Goal: Task Accomplishment & Management: Use online tool/utility

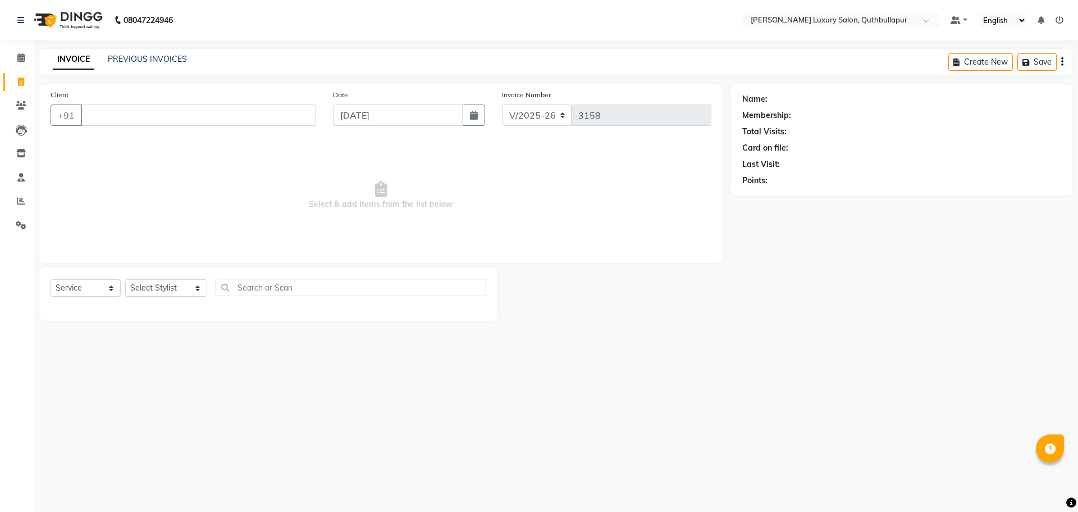
select select "5816"
select select "service"
drag, startPoint x: 181, startPoint y: 284, endPoint x: 186, endPoint y: 280, distance: 6.9
click at [181, 284] on select "Select Stylist [PERSON_NAME] SHAKE AHON [PERSON_NAME] [PERSON_NAME] [PERSON_NAM…" at bounding box center [166, 287] width 82 height 17
select select "54513"
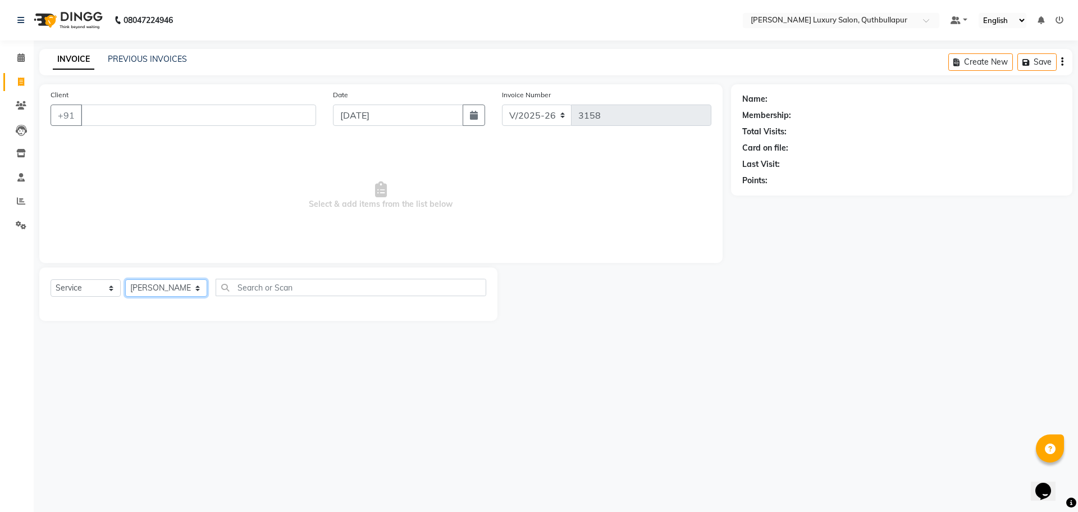
click at [125, 279] on select "Select Stylist [PERSON_NAME] SHAKE AHON [PERSON_NAME] [PERSON_NAME] [PERSON_NAM…" at bounding box center [166, 287] width 82 height 17
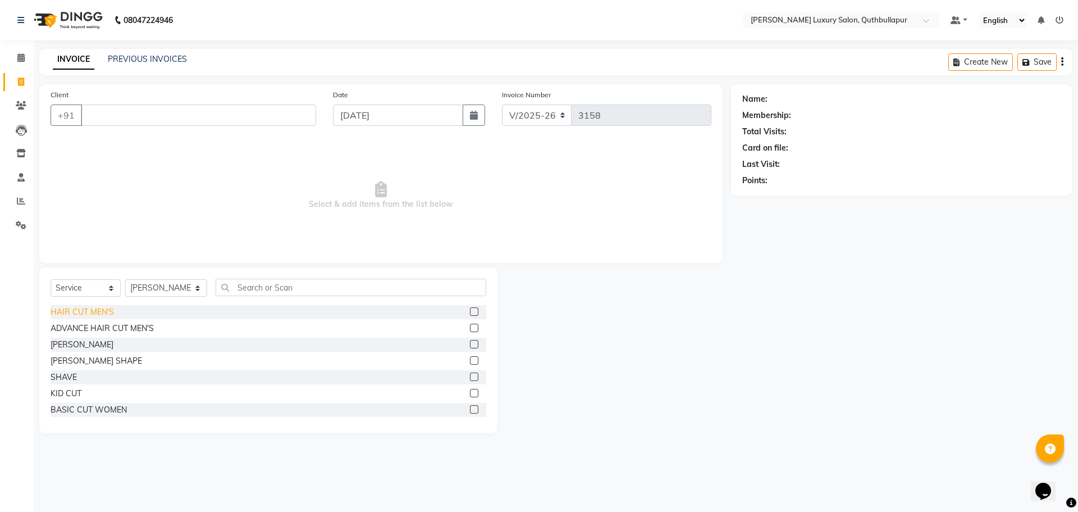
click at [95, 312] on div "HAIR CUT MEN'S" at bounding box center [82, 312] width 63 height 12
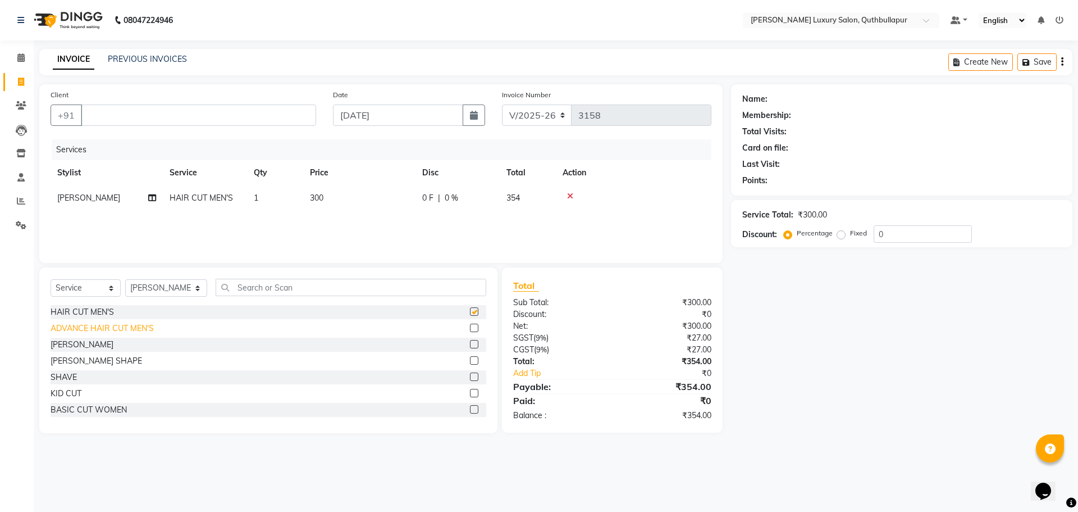
checkbox input "false"
click at [83, 345] on div "[PERSON_NAME]" at bounding box center [269, 344] width 436 height 14
click at [70, 345] on div "[PERSON_NAME]" at bounding box center [82, 345] width 63 height 12
checkbox input "false"
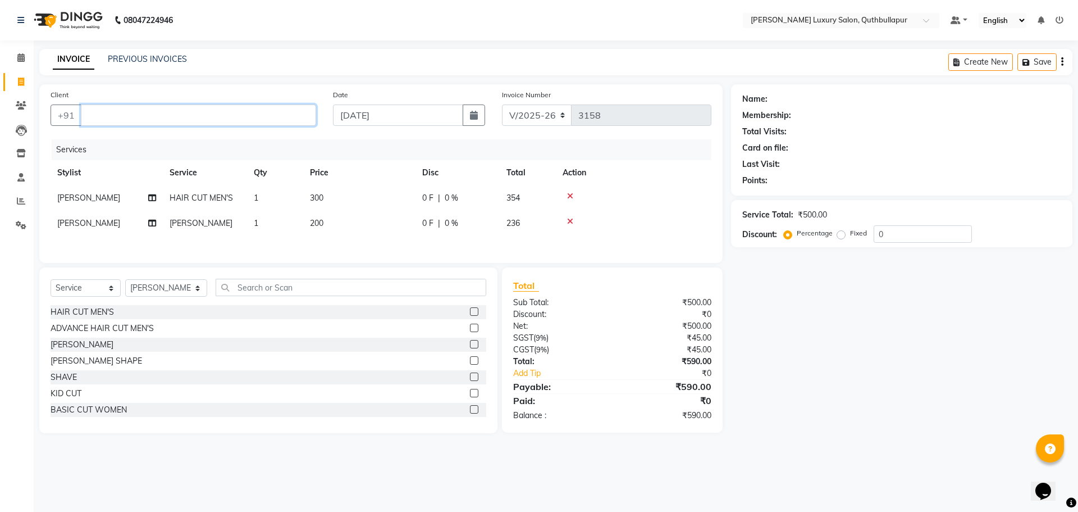
click at [181, 120] on input "Client" at bounding box center [198, 114] width 235 height 21
drag, startPoint x: 179, startPoint y: 135, endPoint x: 185, endPoint y: 137, distance: 6.4
click at [184, 137] on ngb-highlight "9010479 144" at bounding box center [163, 140] width 56 height 11
type input "9010479144"
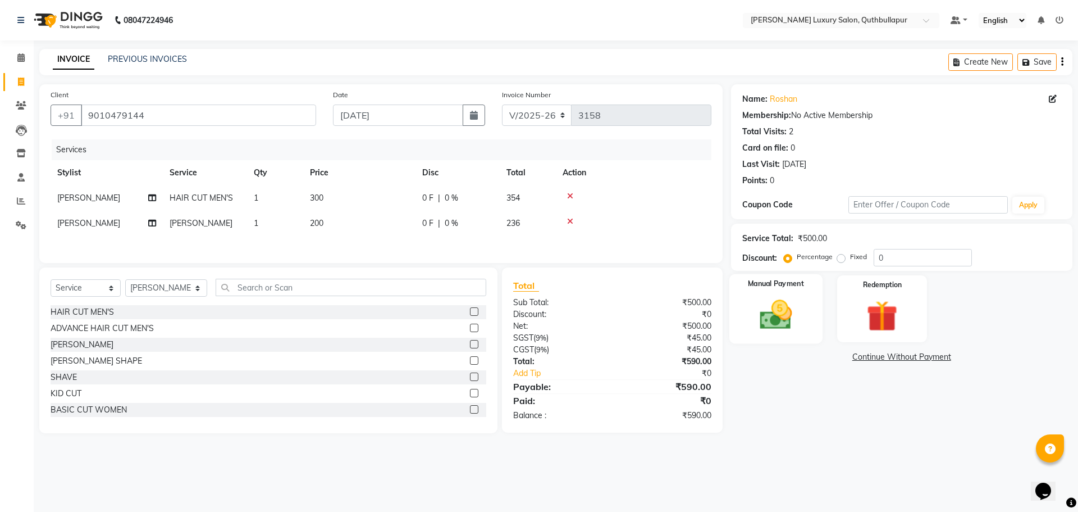
click at [757, 301] on img at bounding box center [776, 314] width 52 height 37
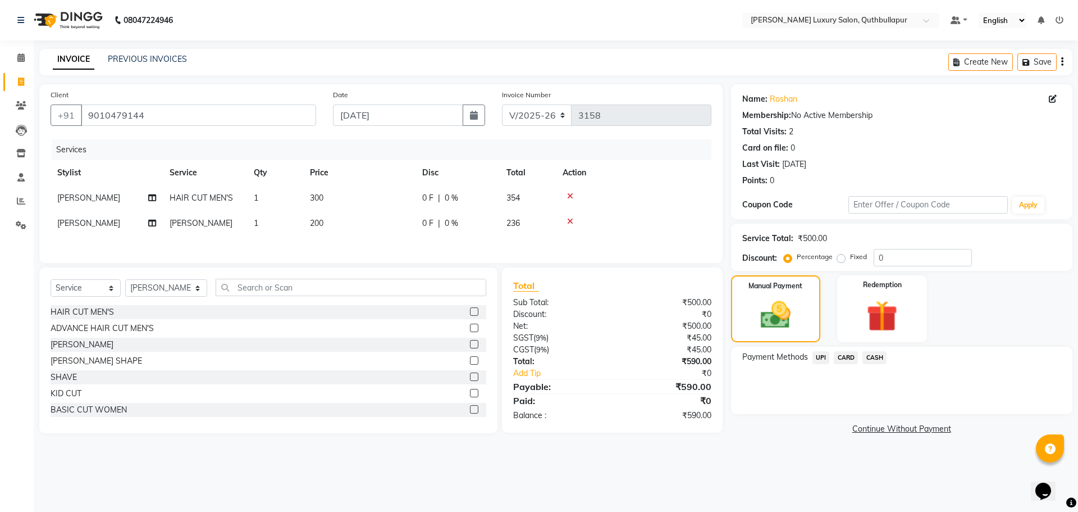
click at [821, 357] on span "UPI" at bounding box center [821, 357] width 17 height 13
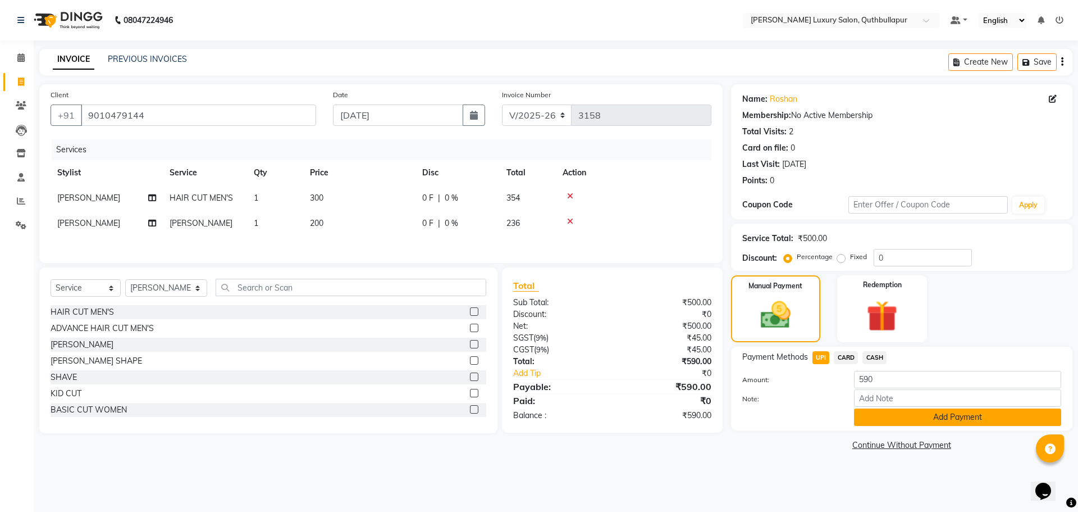
click at [900, 419] on button "Add Payment" at bounding box center [957, 416] width 207 height 17
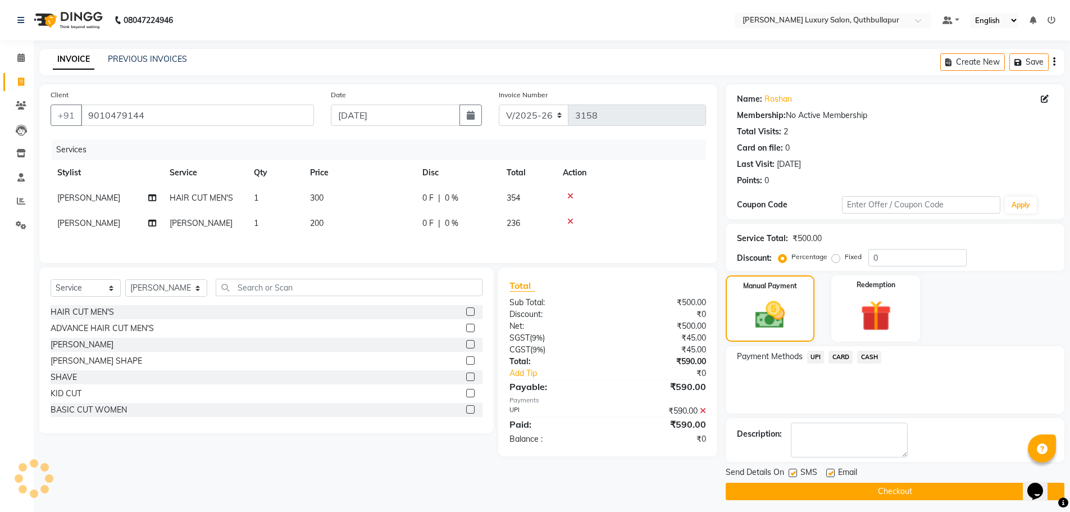
click at [876, 491] on button "Checkout" at bounding box center [894, 490] width 339 height 17
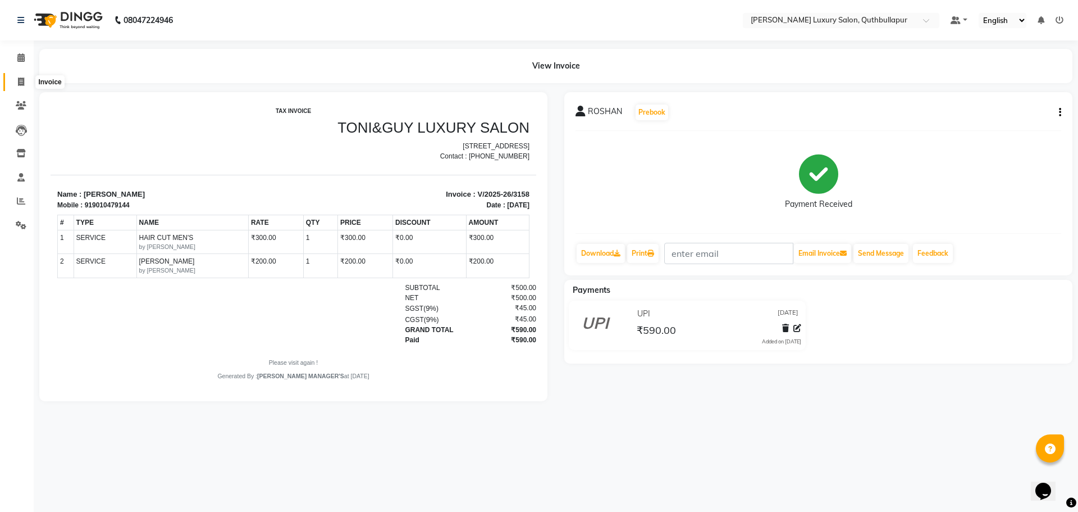
click at [25, 82] on span at bounding box center [21, 82] width 20 height 13
select select "service"
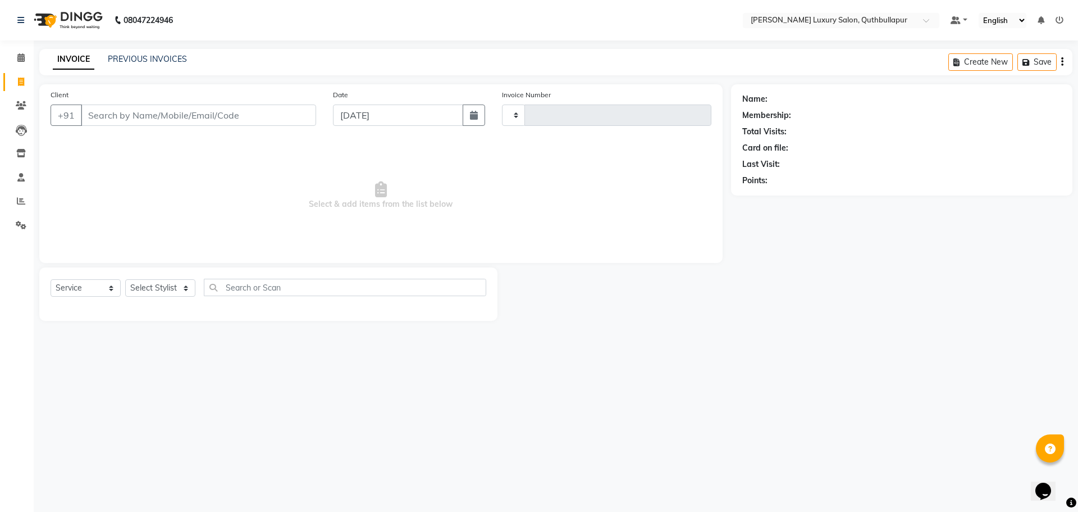
type input "3159"
select select "5816"
click at [182, 124] on input "Client" at bounding box center [198, 114] width 235 height 21
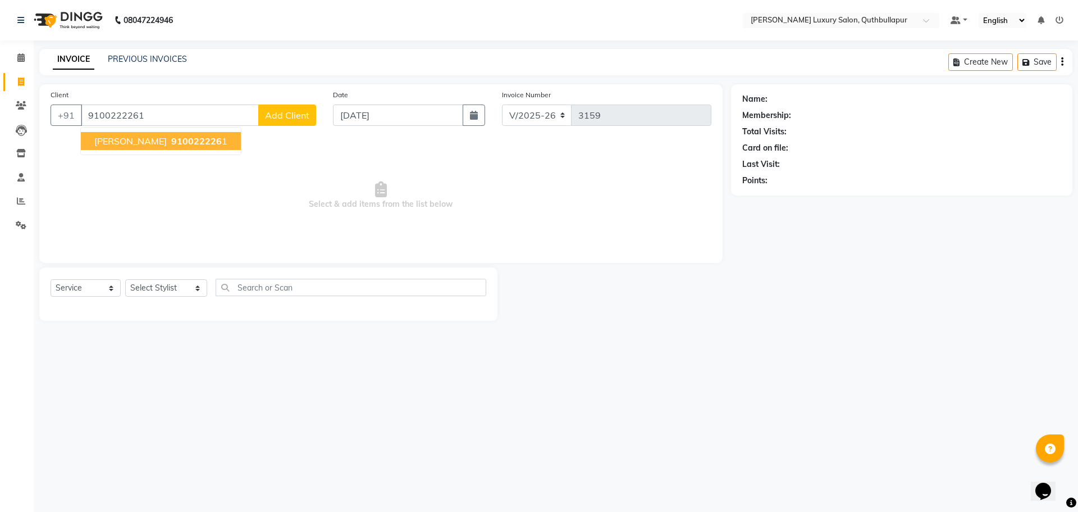
type input "9100222261"
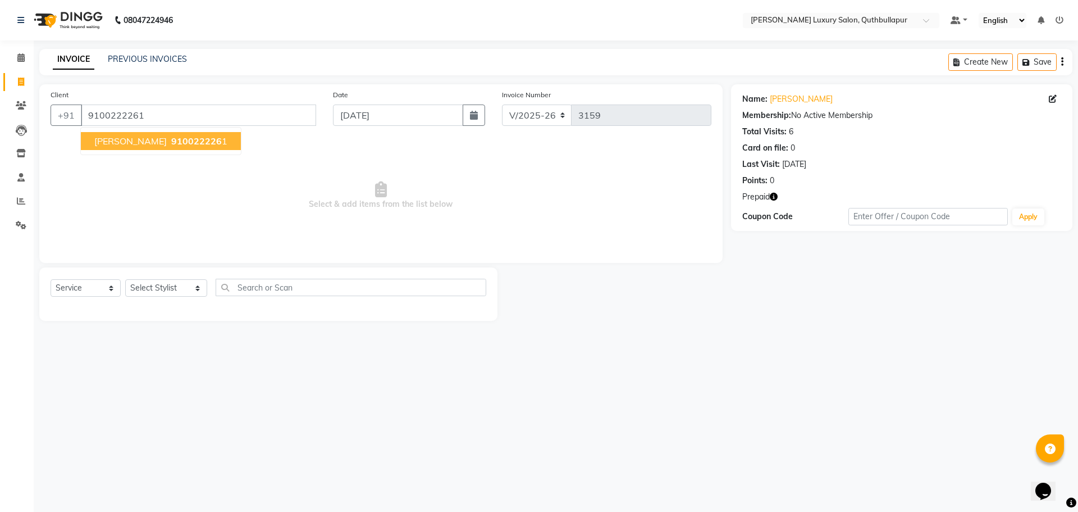
click at [186, 145] on span "910022226" at bounding box center [196, 140] width 51 height 11
click at [163, 288] on select "Select Stylist [PERSON_NAME] SHAKE AHON [PERSON_NAME] [PERSON_NAME] [PERSON_NAM…" at bounding box center [166, 287] width 82 height 17
select select "86653"
click at [125, 279] on select "Select Stylist [PERSON_NAME] SHAKE AHON [PERSON_NAME] [PERSON_NAME] [PERSON_NAM…" at bounding box center [166, 287] width 82 height 17
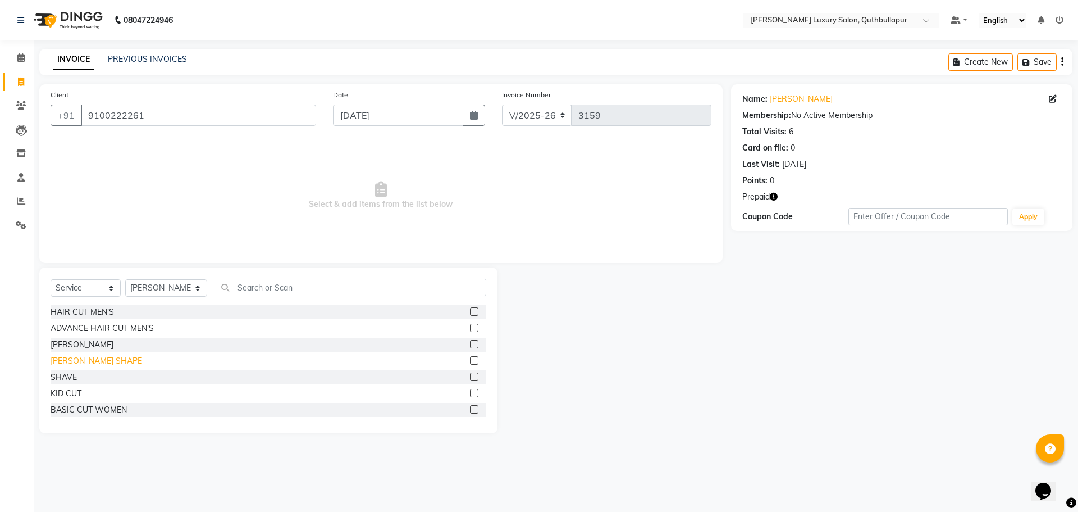
click at [72, 358] on div "[PERSON_NAME] SHAPE" at bounding box center [97, 361] width 92 height 12
checkbox input "false"
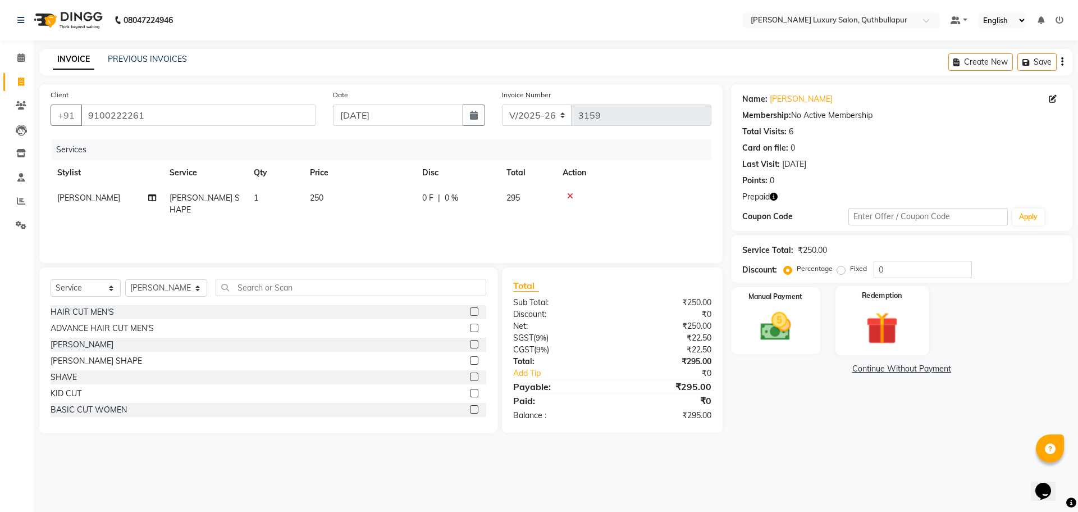
click at [896, 304] on div "Redemption" at bounding box center [882, 320] width 93 height 69
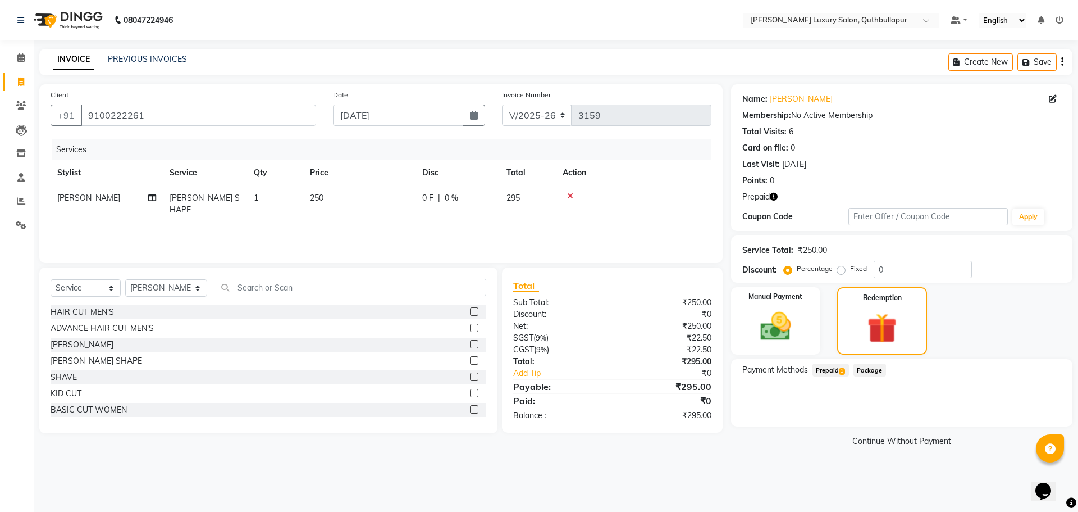
click at [828, 368] on span "Prepaid 1" at bounding box center [831, 369] width 36 height 13
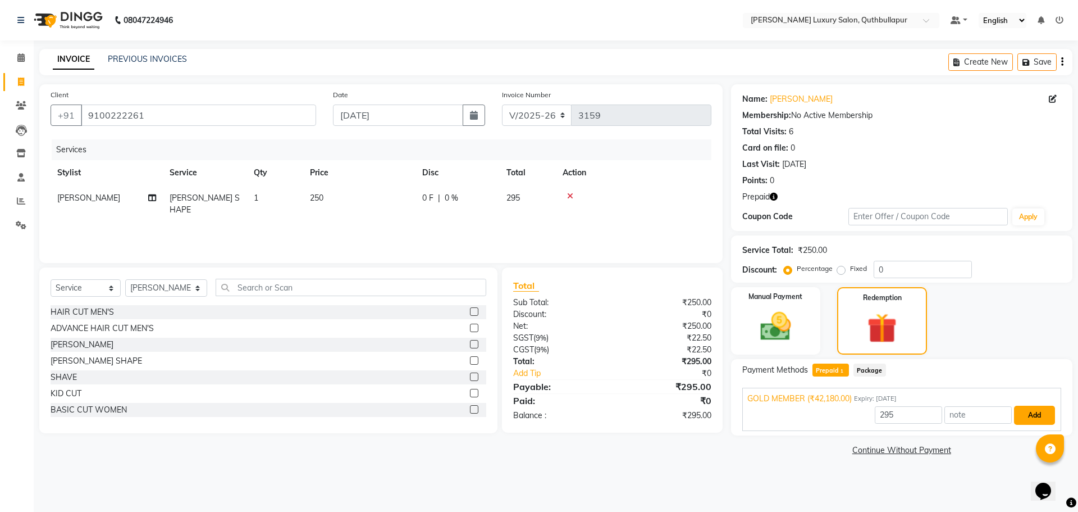
click at [1031, 417] on button "Add" at bounding box center [1034, 414] width 41 height 19
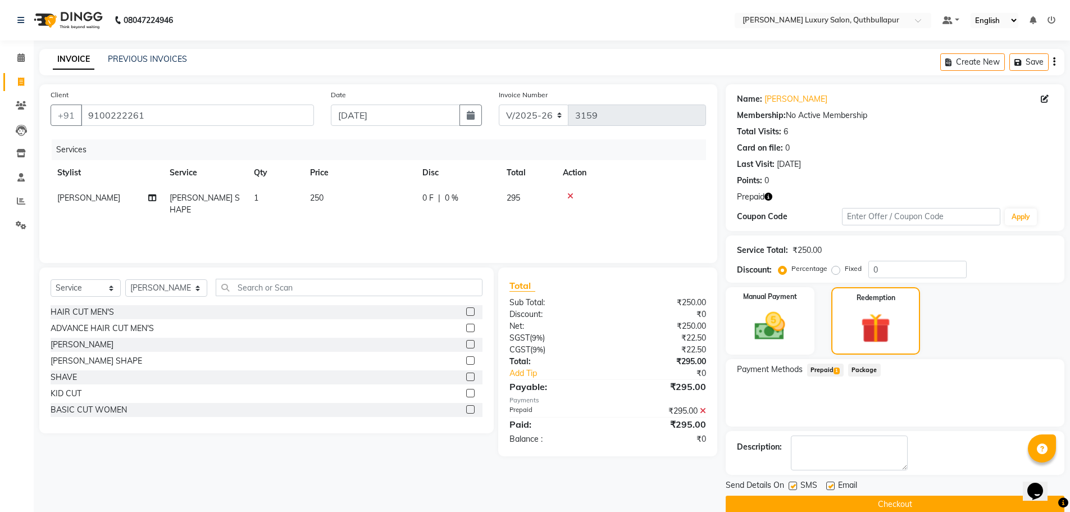
click at [893, 497] on button "Checkout" at bounding box center [894, 503] width 339 height 17
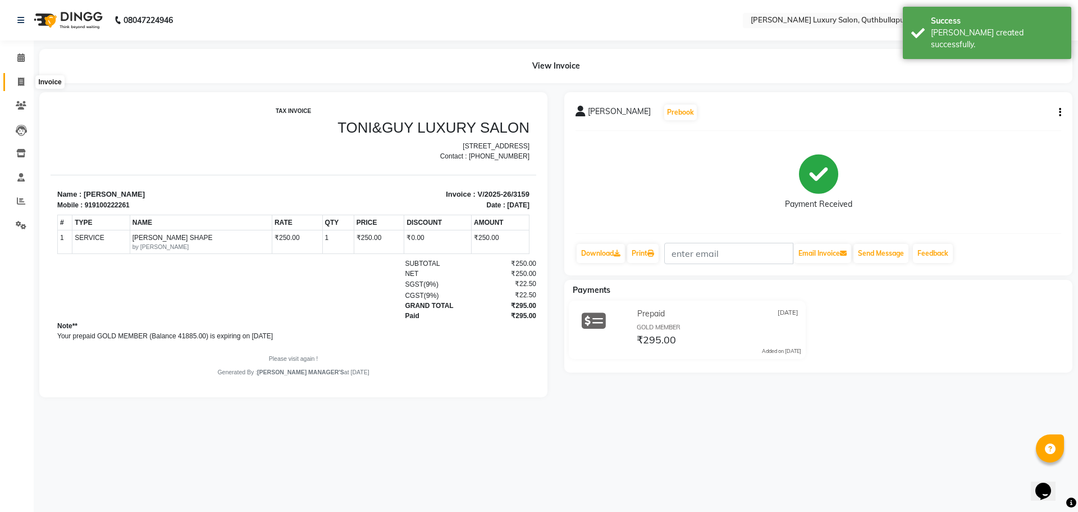
click at [21, 83] on icon at bounding box center [21, 81] width 6 height 8
select select "service"
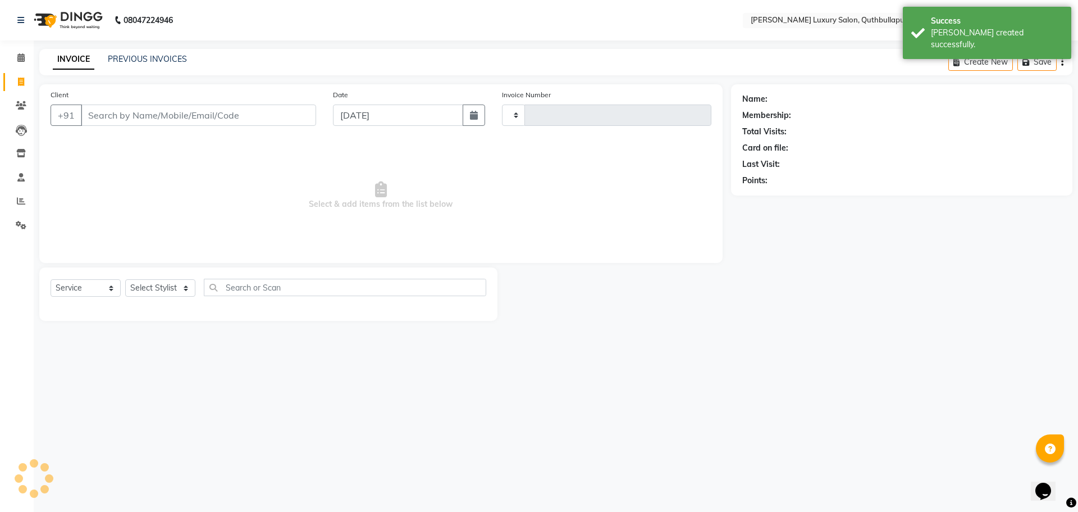
type input "3160"
select select "5816"
